Goal: Task Accomplishment & Management: Manage account settings

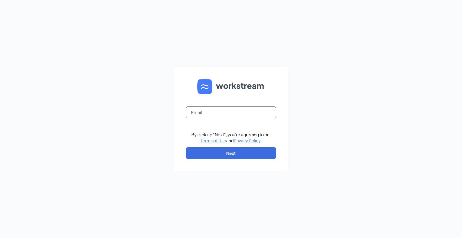
drag, startPoint x: 225, startPoint y: 113, endPoint x: 227, endPoint y: 116, distance: 3.9
click at [225, 113] on input "text" at bounding box center [231, 112] width 90 height 12
type input "[EMAIL_ADDRESS][DOMAIN_NAME]"
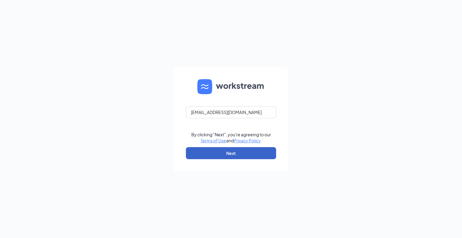
click at [241, 156] on button "Next" at bounding box center [231, 153] width 90 height 12
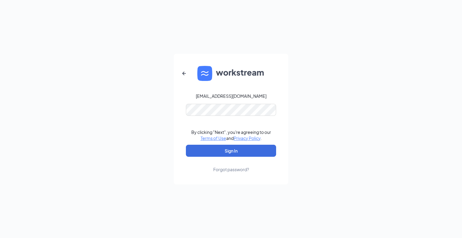
click at [232, 144] on form "[EMAIL_ADDRESS][DOMAIN_NAME] By clicking "Next", you're agreeing to our Terms o…" at bounding box center [231, 119] width 114 height 131
click at [232, 151] on button "Sign In" at bounding box center [231, 151] width 90 height 12
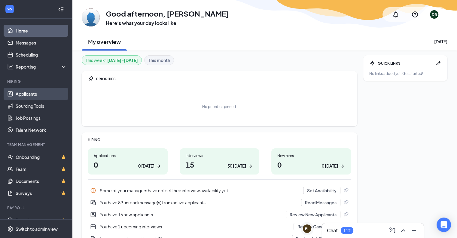
click at [36, 97] on link "Applicants" at bounding box center [41, 94] width 51 height 12
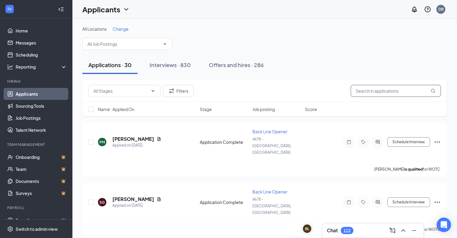
click at [384, 91] on input "text" at bounding box center [396, 91] width 90 height 12
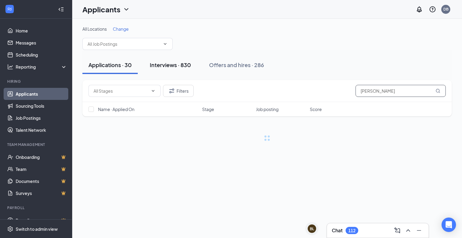
type input "[PERSON_NAME]"
click at [168, 64] on div "Interviews · 830" at bounding box center [170, 65] width 41 height 8
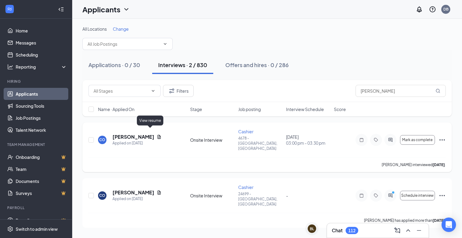
click at [157, 134] on icon "Document" at bounding box center [159, 136] width 5 height 5
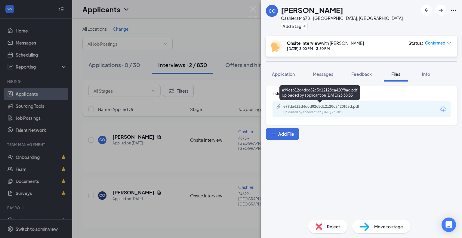
click at [290, 111] on div "Uploaded by applicant on [DATE] 23:38:35" at bounding box center [328, 112] width 90 height 5
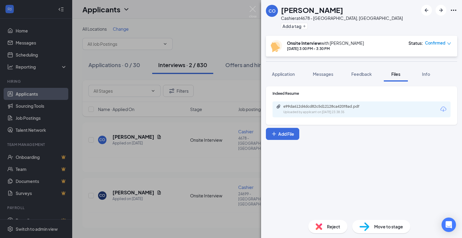
click at [211, 32] on div "CO [PERSON_NAME] Cashier at 4678 - Racine, [GEOGRAPHIC_DATA] Add a tag Onsite I…" at bounding box center [231, 119] width 462 height 238
